Goal: Task Accomplishment & Management: Complete application form

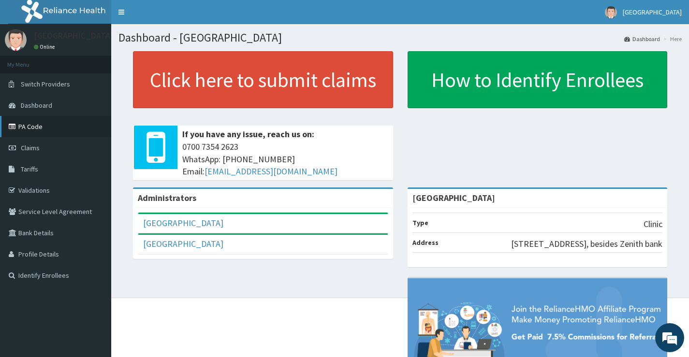
click at [52, 127] on link "PA Code" at bounding box center [55, 126] width 111 height 21
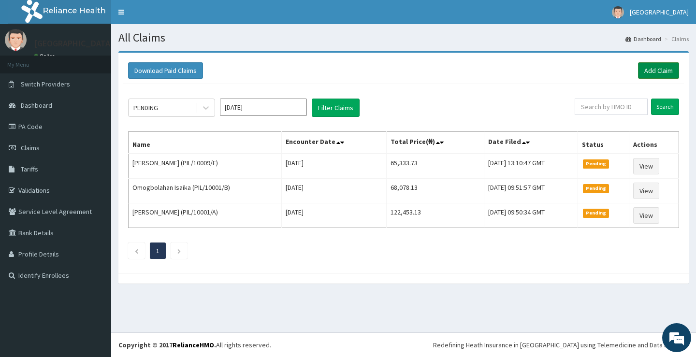
click at [669, 68] on link "Add Claim" at bounding box center [658, 70] width 41 height 16
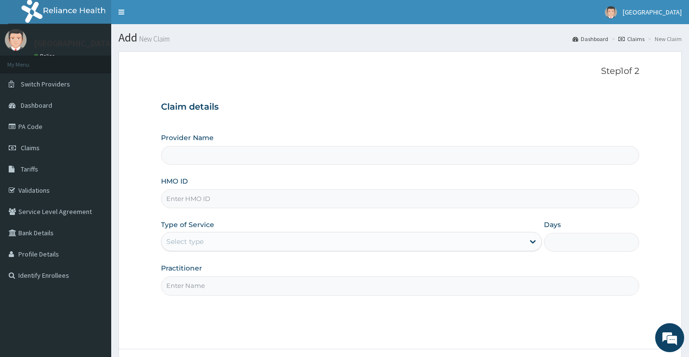
type input "[GEOGRAPHIC_DATA]"
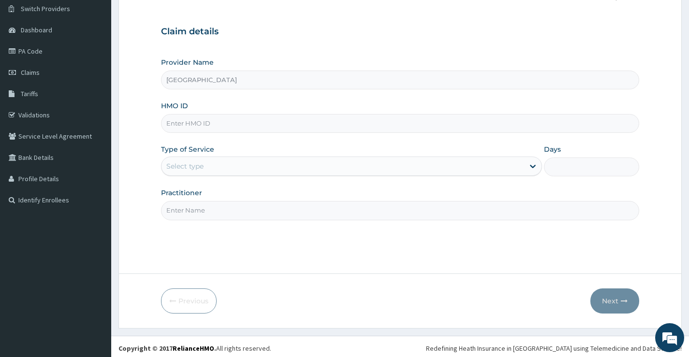
scroll to position [79, 0]
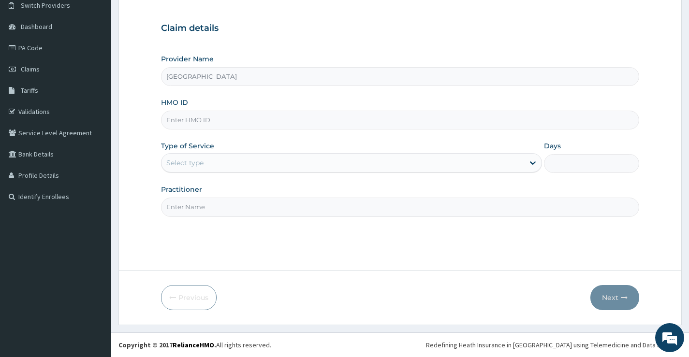
click at [259, 120] on input "HMO ID" at bounding box center [400, 120] width 478 height 19
paste input "PRS/10069/B"
type input "PRS/10069/B"
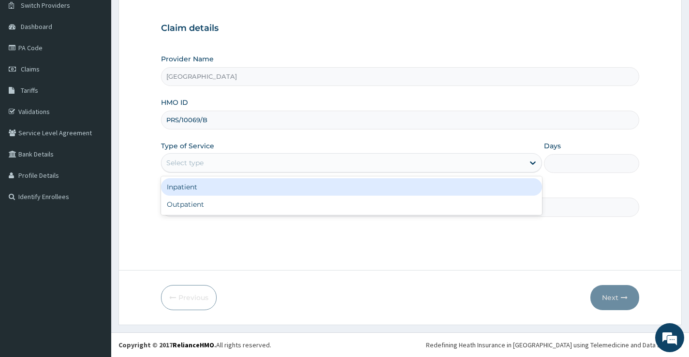
click at [293, 164] on div "Select type" at bounding box center [342, 162] width 362 height 15
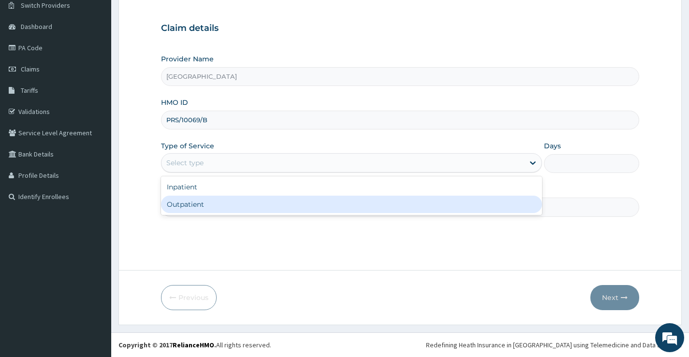
click at [270, 206] on div "Outpatient" at bounding box center [351, 204] width 381 height 17
type input "1"
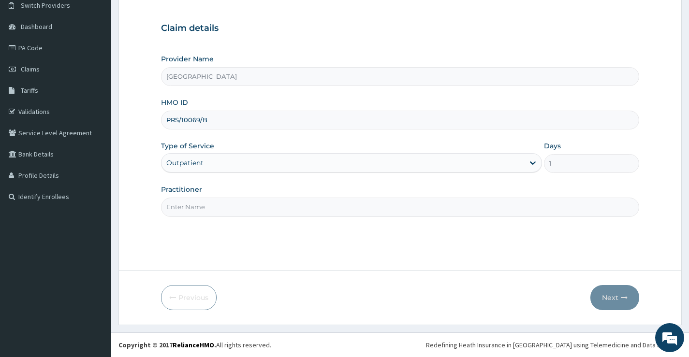
click at [302, 207] on input "Practitioner" at bounding box center [400, 207] width 478 height 19
type input "DR EMMANUEL"
click at [612, 295] on button "Next" at bounding box center [614, 297] width 49 height 25
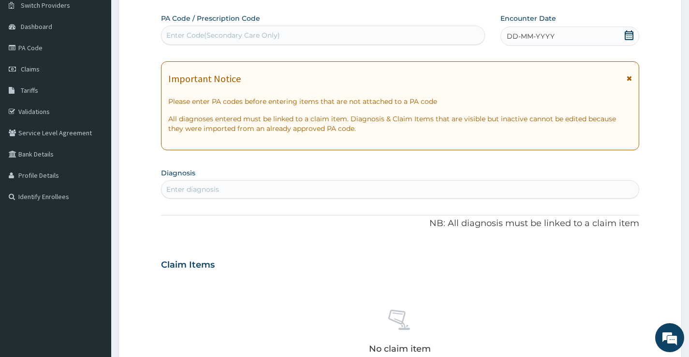
click at [266, 190] on div "Enter diagnosis" at bounding box center [399, 189] width 477 height 15
type input "PA/394809"
type input "PA/394/8O9"
click at [238, 33] on div "Enter Code(Secondary Care Only)" at bounding box center [223, 35] width 114 height 10
type input "PA/349209"
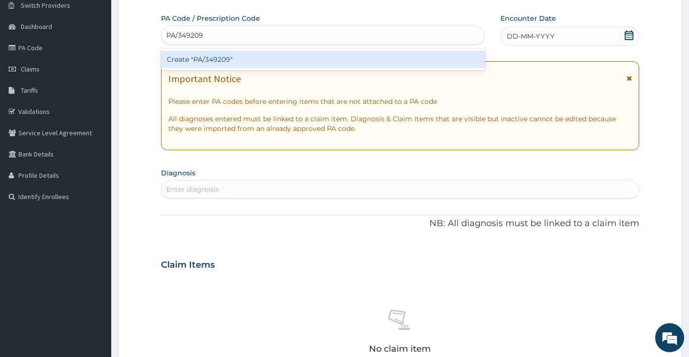
click at [210, 59] on div "Create "PA/349209"" at bounding box center [323, 59] width 324 height 17
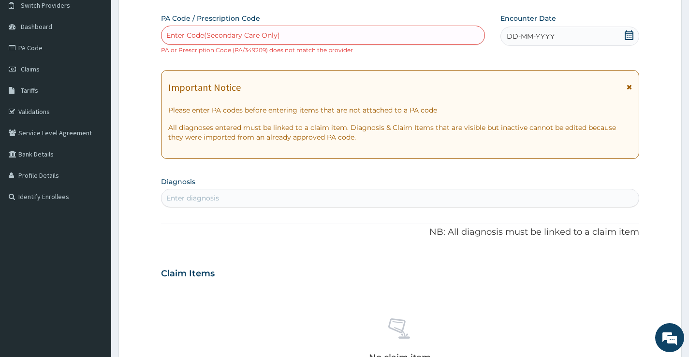
click at [266, 36] on div "Enter Code(Secondary Care Only)" at bounding box center [223, 35] width 114 height 10
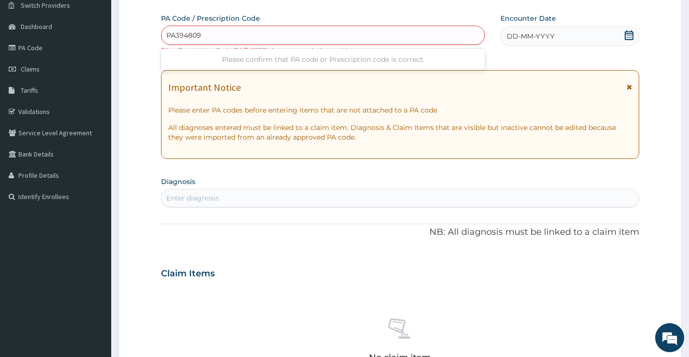
type input "PA/394809"
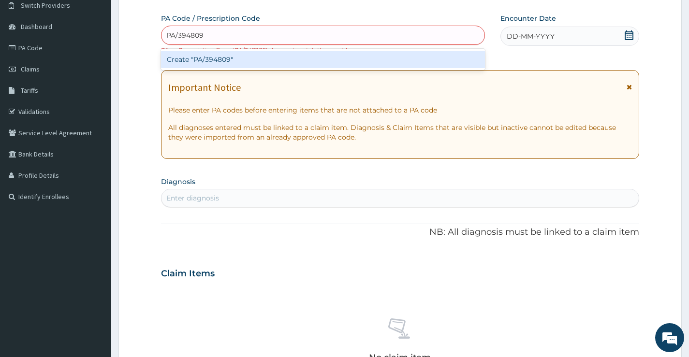
click at [238, 54] on div "Create "PA/394809"" at bounding box center [323, 59] width 324 height 17
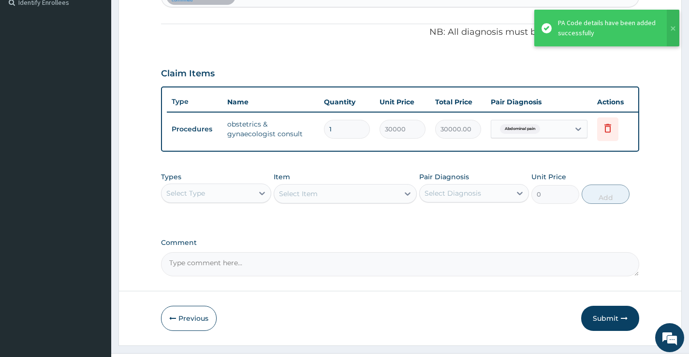
scroll to position [301, 0]
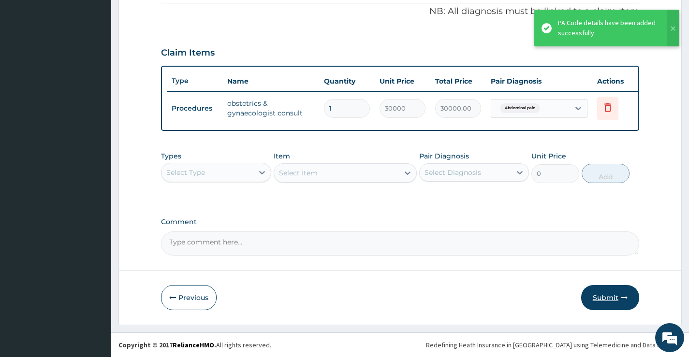
click at [629, 302] on button "Submit" at bounding box center [610, 297] width 58 height 25
